Goal: Task Accomplishment & Management: Use online tool/utility

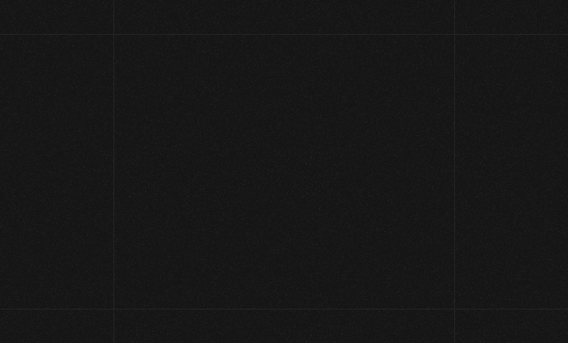
scroll to position [52, 0]
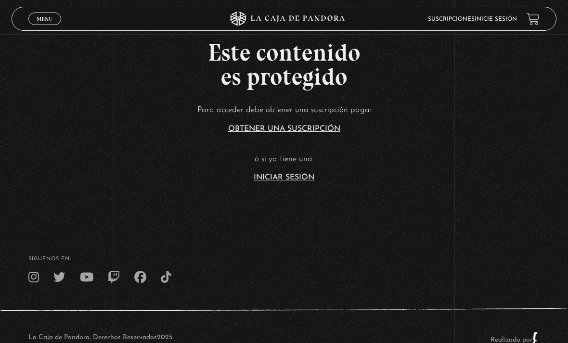
click at [89, 79] on h2 "Este contenido es protegido" at bounding box center [284, 64] width 568 height 48
click at [280, 182] on link "Iniciar Sesión" at bounding box center [284, 178] width 61 height 8
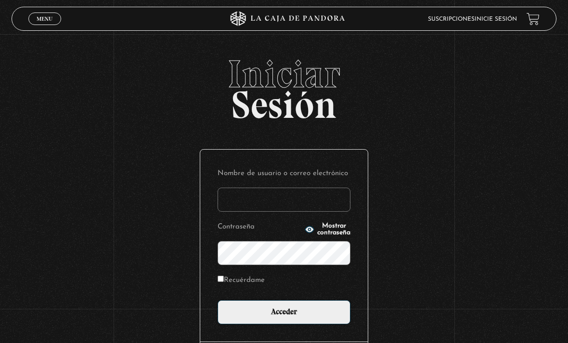
type input "arenasol8929@gmail.com"
click at [284, 317] on input "Acceder" at bounding box center [284, 313] width 133 height 24
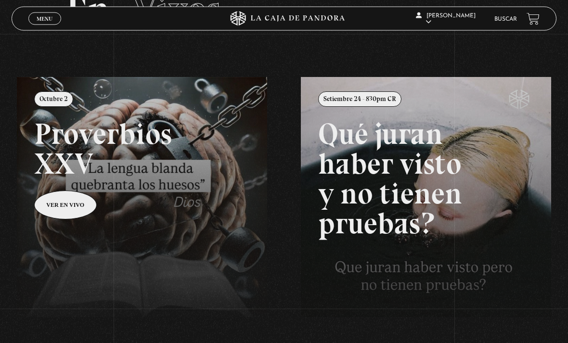
scroll to position [67, 0]
